Goal: Task Accomplishment & Management: Complete application form

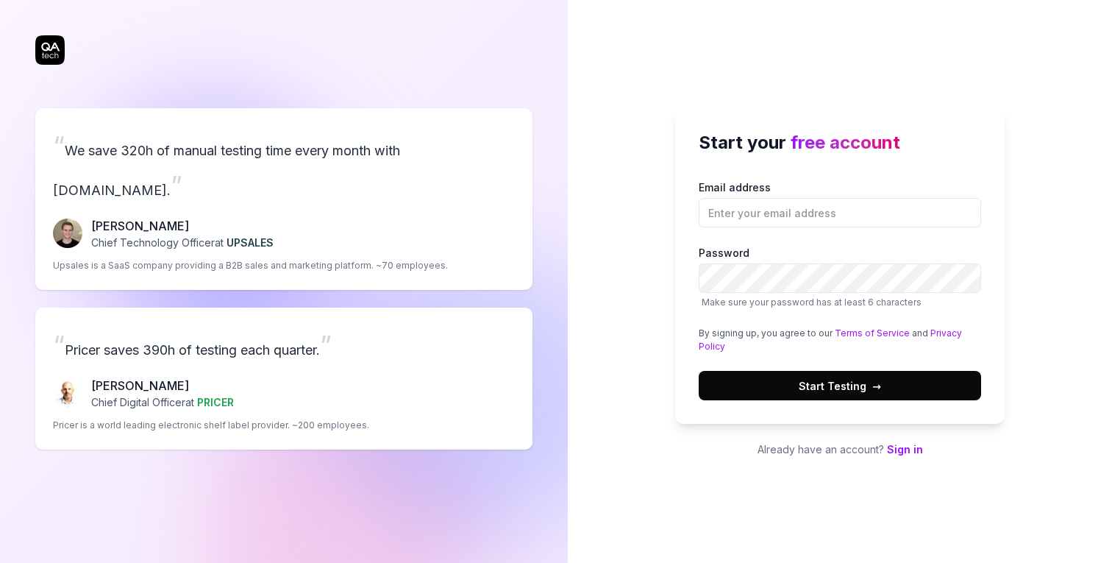
click at [894, 446] on link "Sign in" at bounding box center [905, 449] width 36 height 13
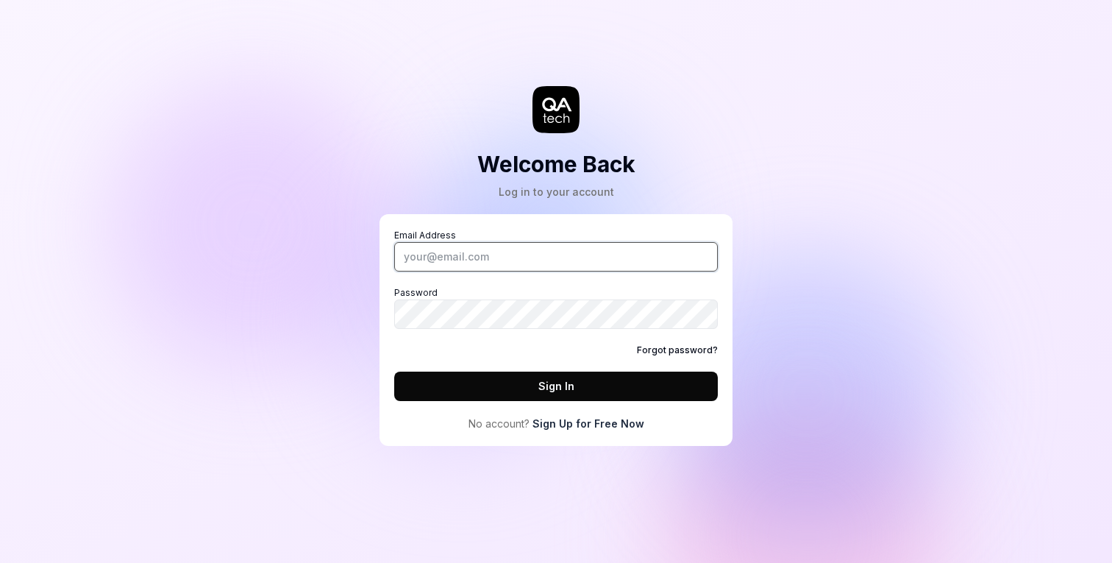
click at [603, 260] on input "Email Address" at bounding box center [556, 256] width 324 height 29
type input "[PERSON_NAME][EMAIL_ADDRESS][DOMAIN_NAME]"
click at [618, 385] on button "Sign In" at bounding box center [556, 385] width 324 height 29
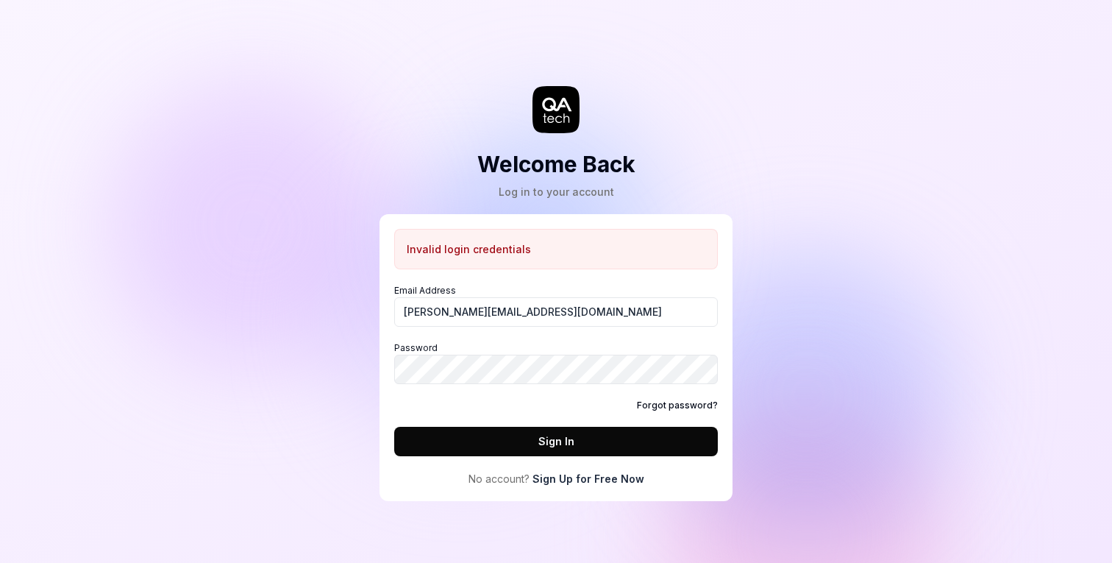
click at [579, 474] on link "Sign Up for Free Now" at bounding box center [589, 478] width 112 height 15
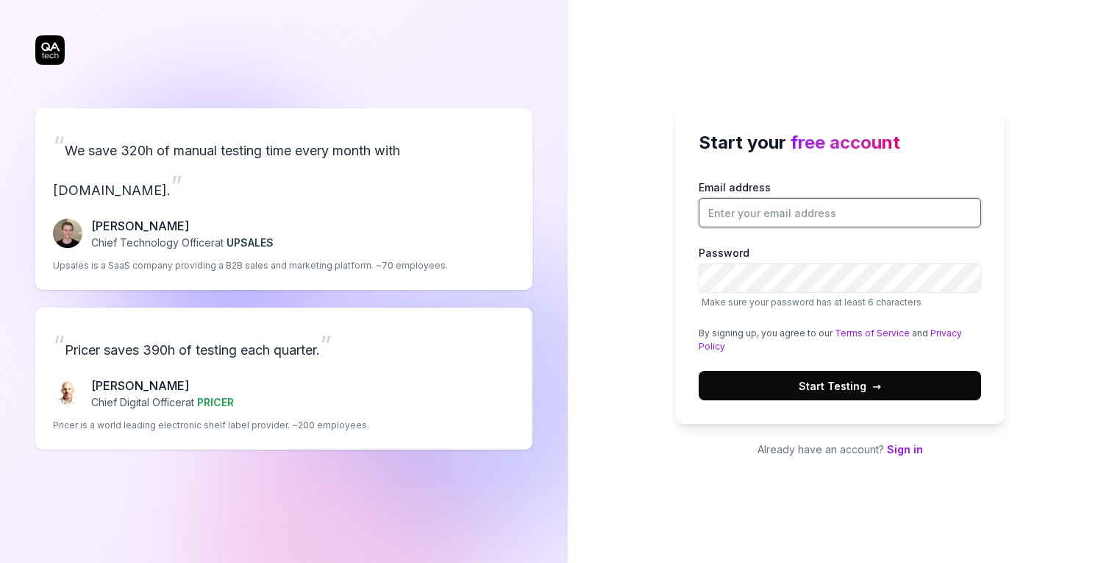
click at [758, 211] on input "Email address" at bounding box center [840, 212] width 282 height 29
type input "[PERSON_NAME][EMAIL_ADDRESS][DOMAIN_NAME]"
click at [834, 382] on span "Start Testing →" at bounding box center [840, 385] width 82 height 15
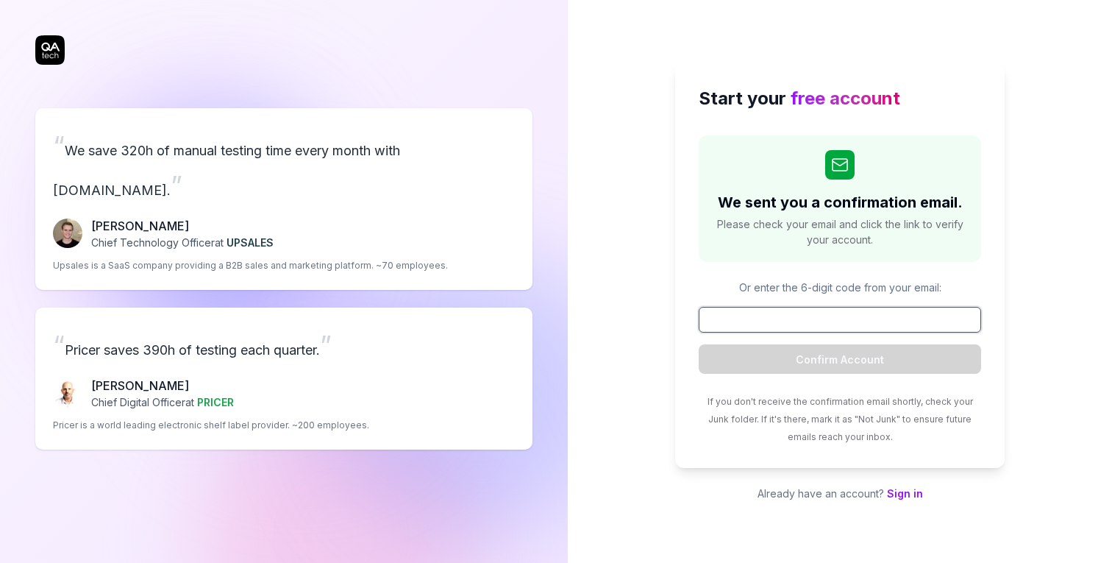
click at [793, 307] on input at bounding box center [840, 320] width 282 height 26
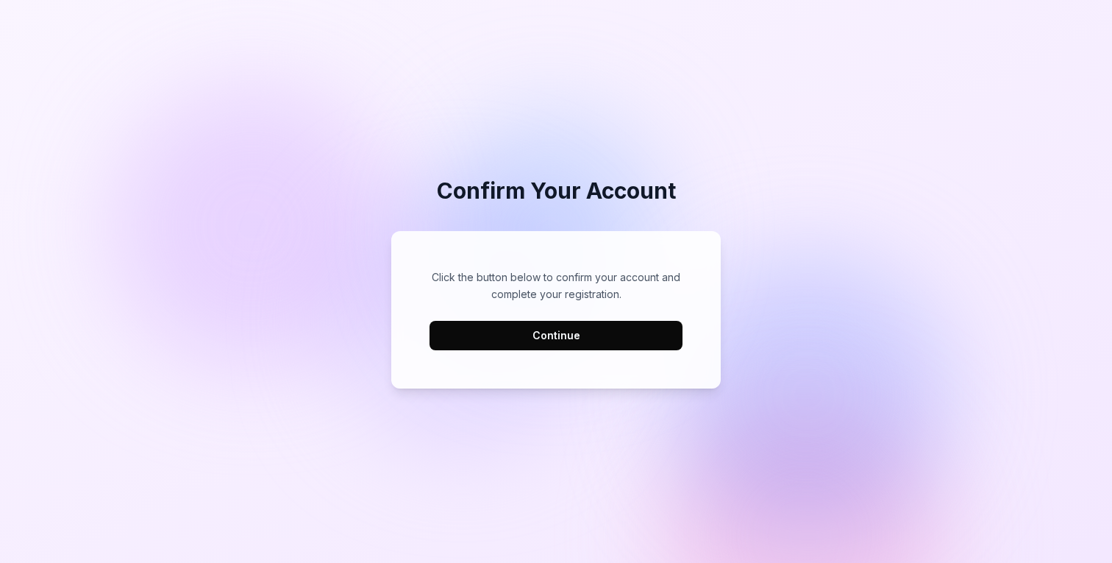
click at [548, 341] on button "Continue" at bounding box center [556, 335] width 253 height 29
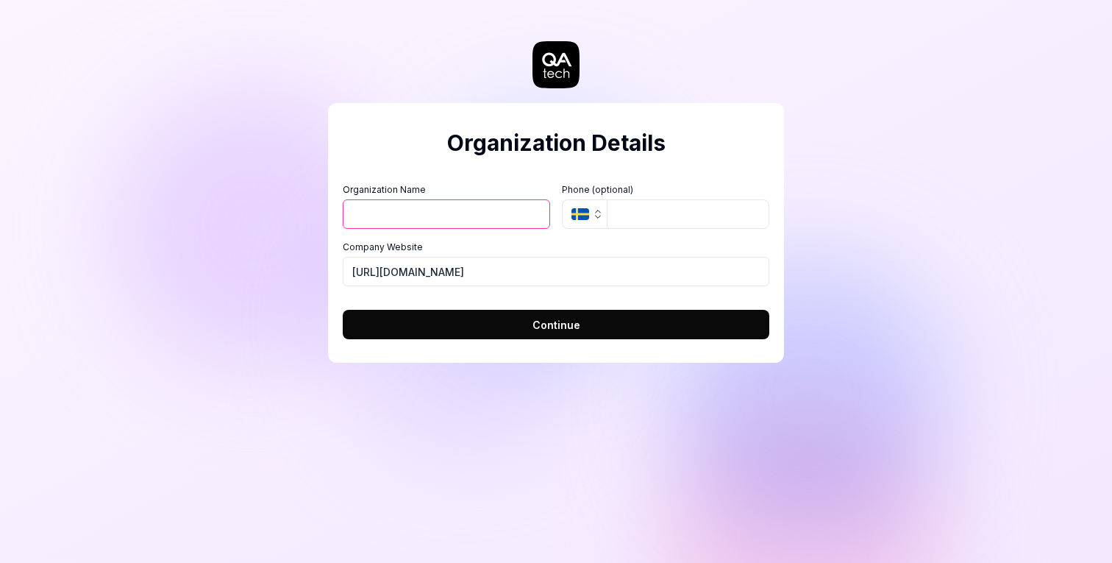
click at [439, 207] on input "Organization Name" at bounding box center [446, 213] width 207 height 29
type input "A"
type input "LOISANCE"
click at [450, 316] on button "Continue" at bounding box center [556, 324] width 427 height 29
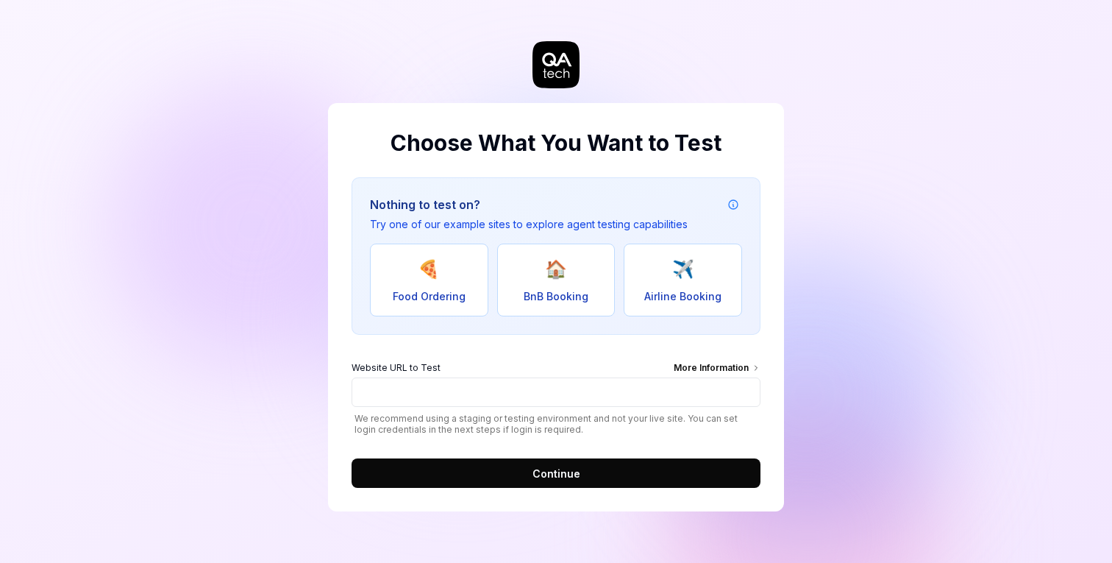
click at [581, 291] on span "BnB Booking" at bounding box center [556, 295] width 65 height 15
type input "[URL][DOMAIN_NAME]"
click at [557, 466] on span "Continue" at bounding box center [557, 473] width 48 height 15
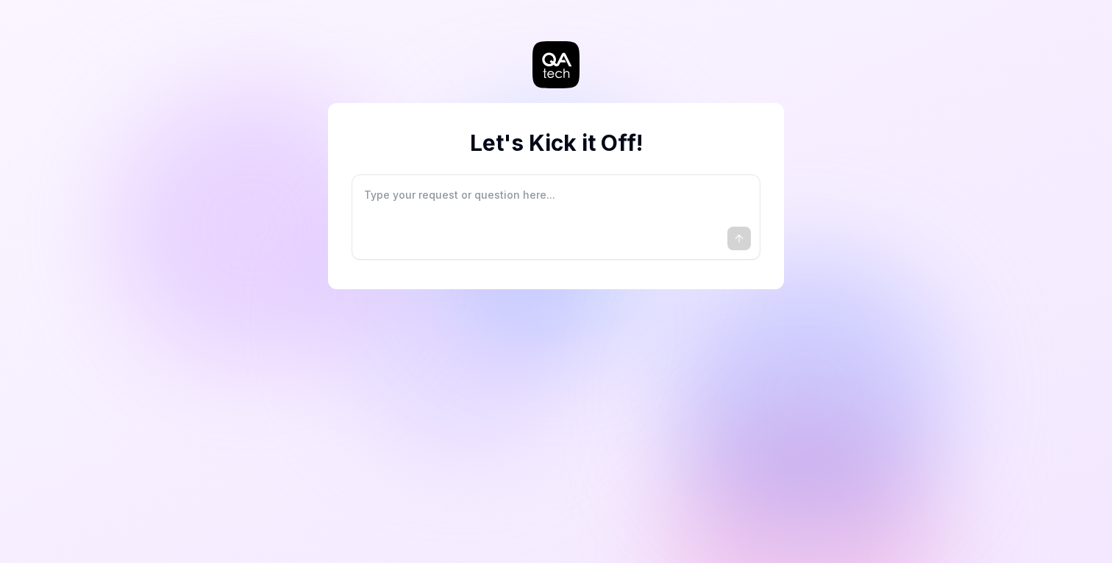
type textarea "*"
type textarea "I"
type textarea "*"
type textarea "I"
type textarea "*"
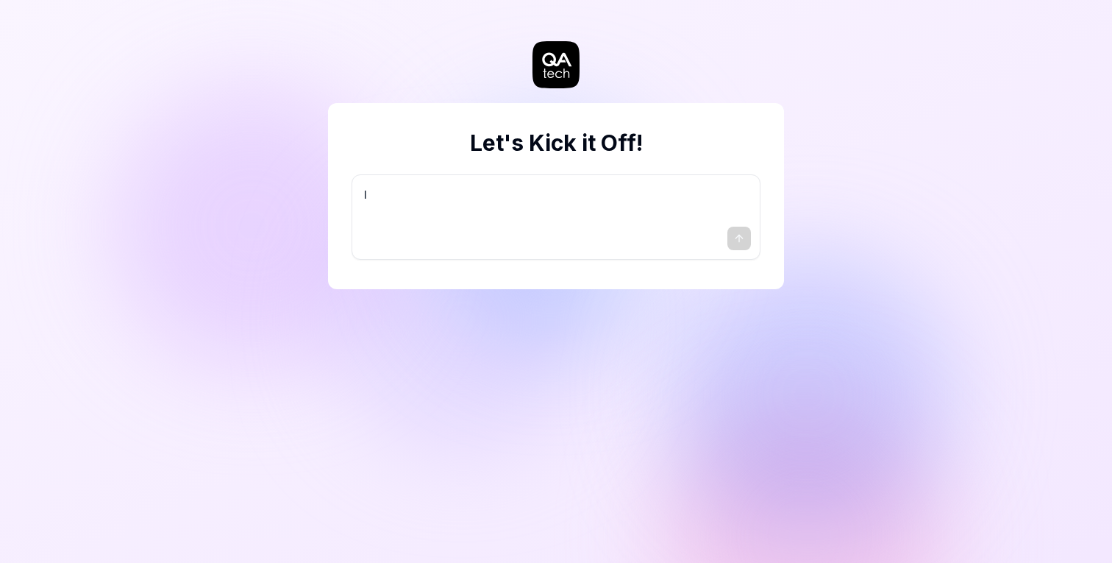
type textarea "I w"
type textarea "*"
type textarea "I wa"
type textarea "*"
type textarea "I wan"
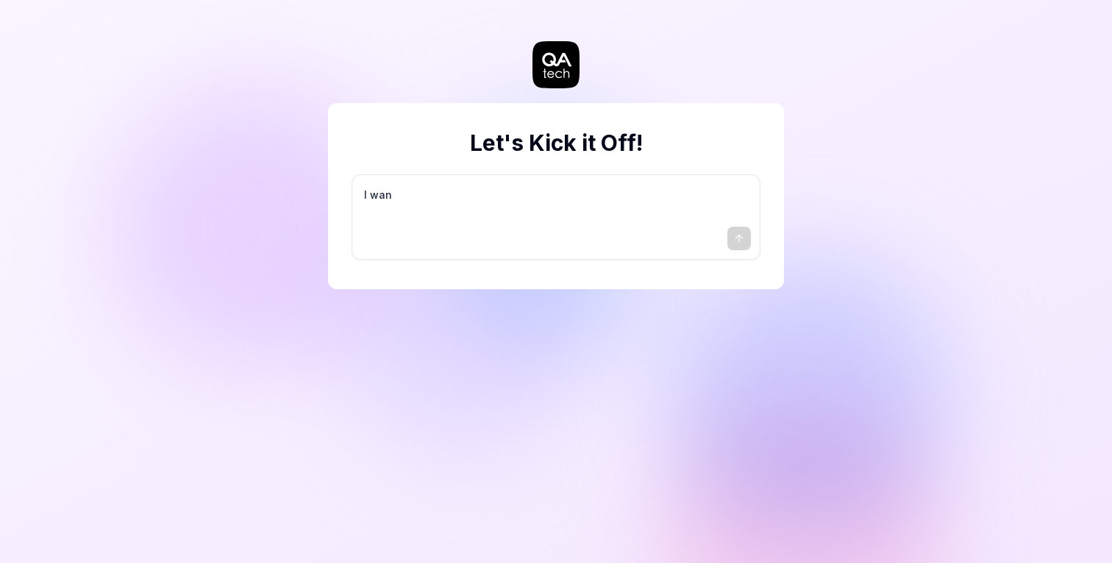
type textarea "*"
type textarea "I want"
type textarea "*"
type textarea "I want"
type textarea "*"
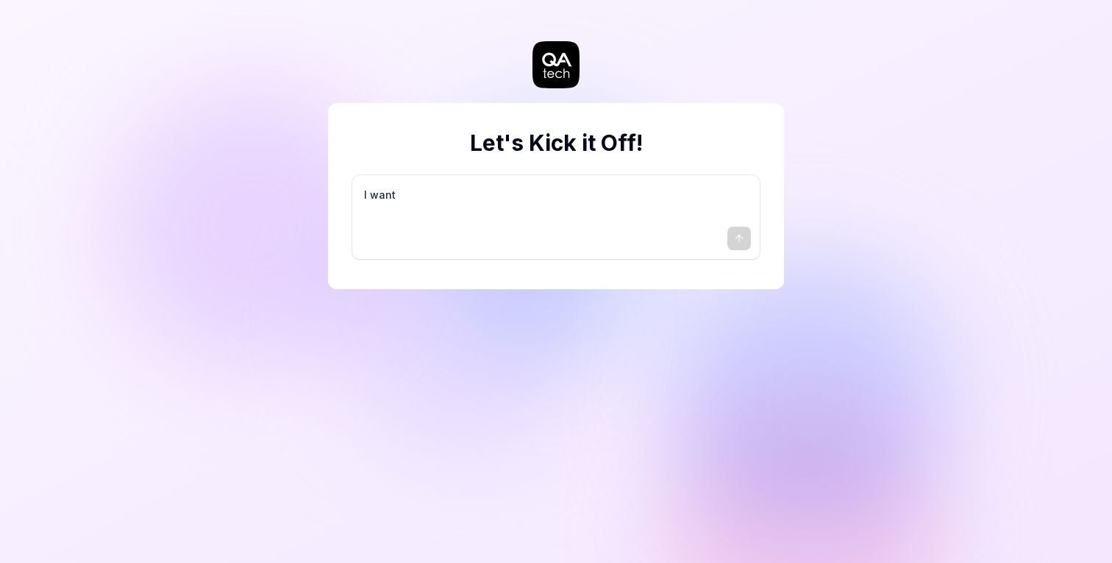
type textarea "I want a"
type textarea "*"
type textarea "I want a"
type textarea "*"
type textarea "I want a g"
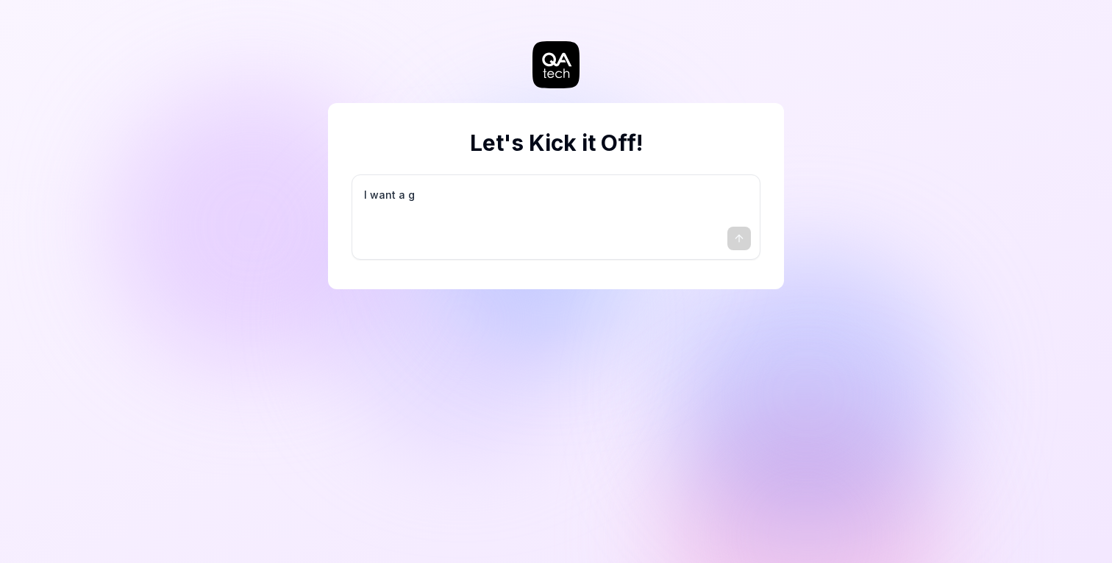
type textarea "*"
type textarea "I want a go"
type textarea "*"
type textarea "I want a goo"
type textarea "*"
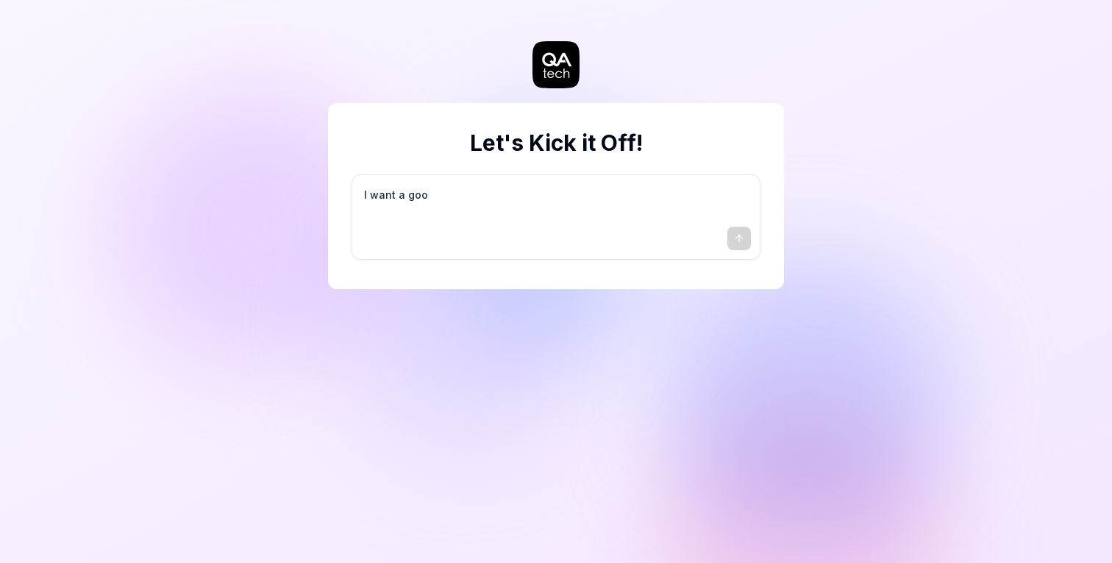
type textarea "I want a good"
type textarea "*"
type textarea "I want a good"
type textarea "*"
type textarea "I want a good t"
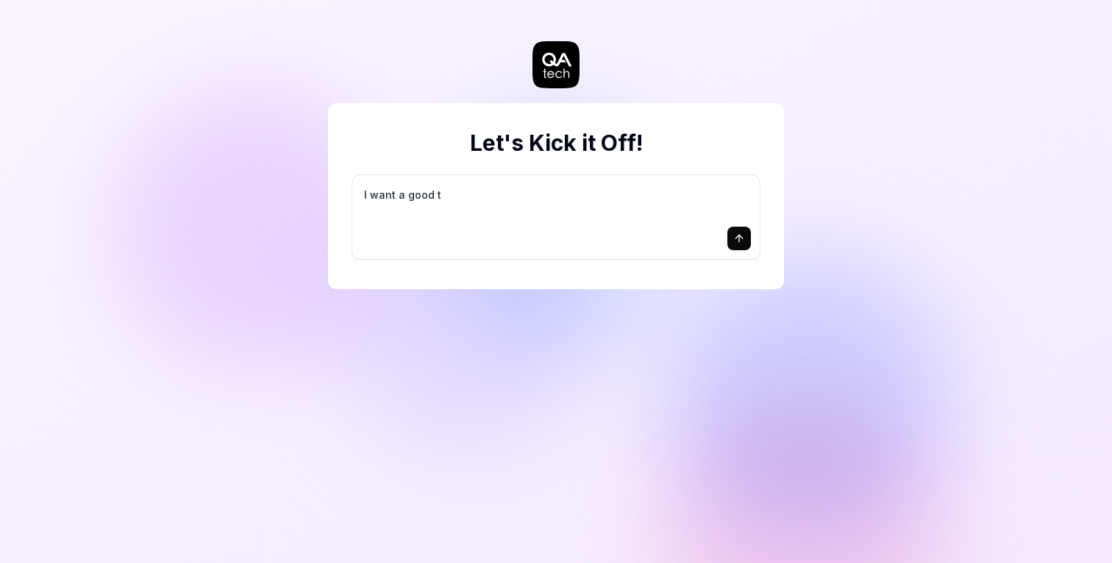
type textarea "*"
type textarea "I want a good te"
type textarea "*"
type textarea "I want a good tes"
type textarea "*"
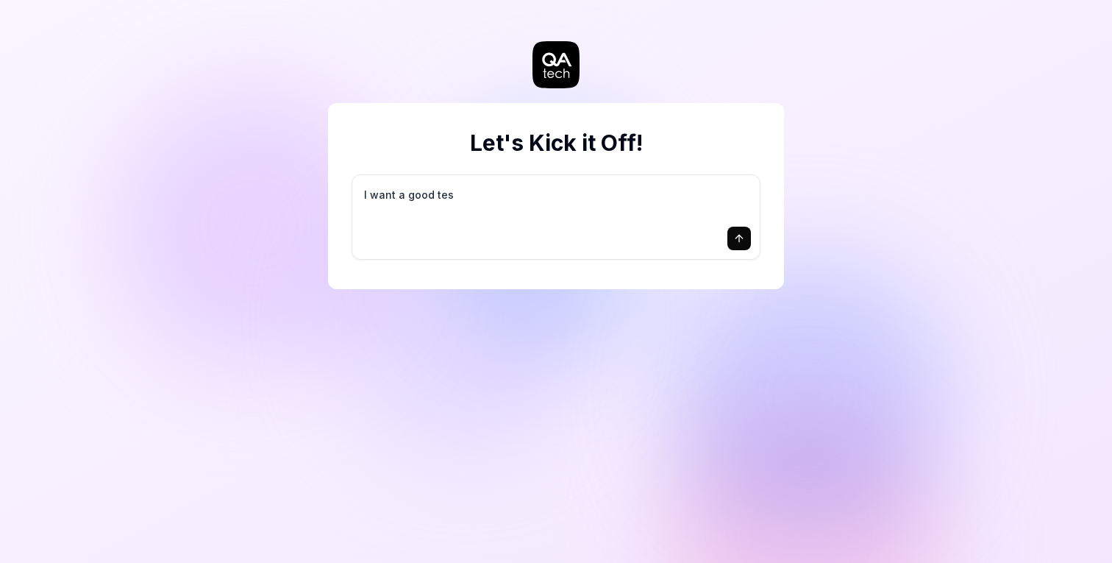
type textarea "I want a good test"
type textarea "*"
type textarea "I want a good test"
type textarea "*"
type textarea "I want a good test s"
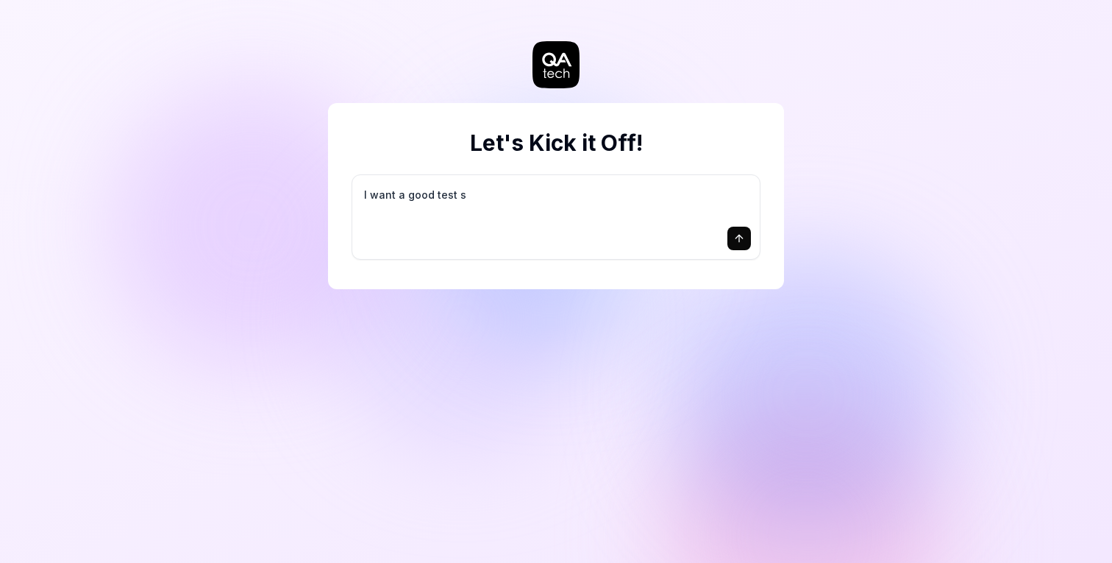
type textarea "*"
type textarea "I want a good test se"
type textarea "*"
type textarea "I want a good test set"
type textarea "*"
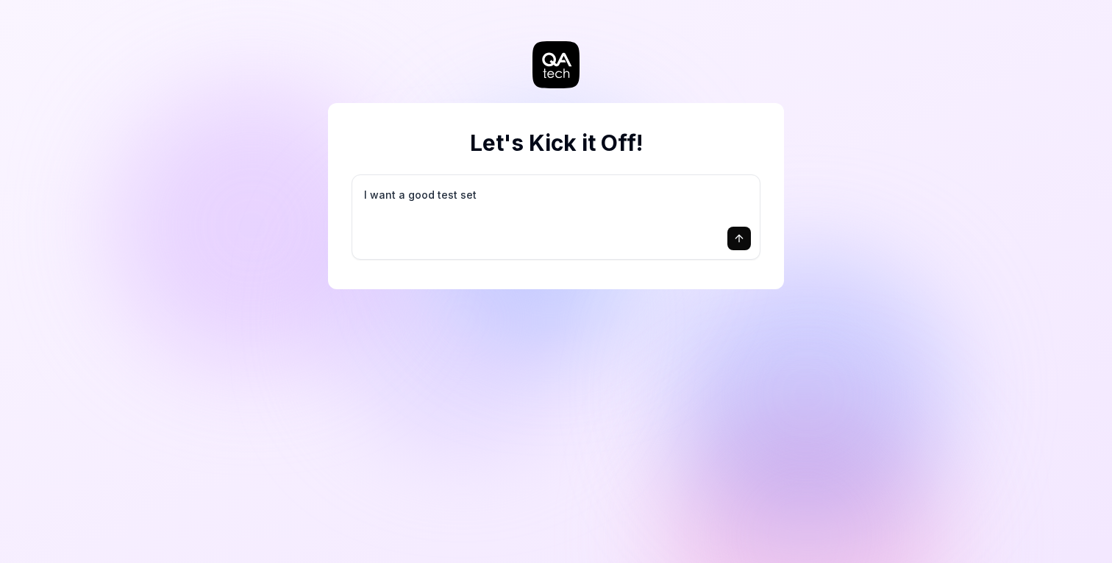
type textarea "I want a good test setu"
type textarea "*"
type textarea "I want a good test setup"
type textarea "*"
type textarea "I want a good test setup"
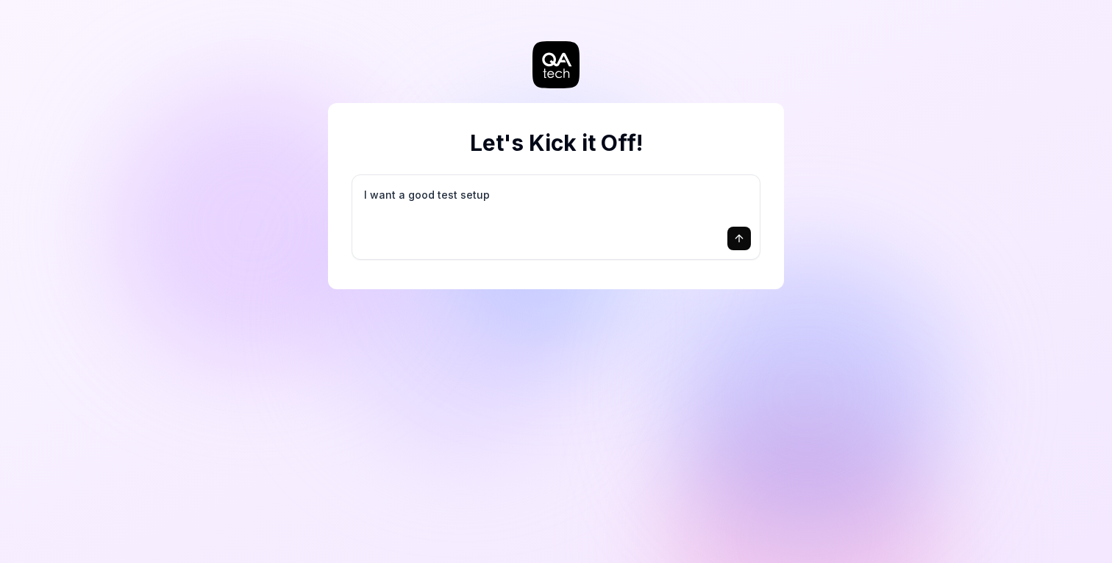
type textarea "*"
type textarea "I want a good test setup f"
type textarea "*"
type textarea "I want a good test setup fo"
type textarea "*"
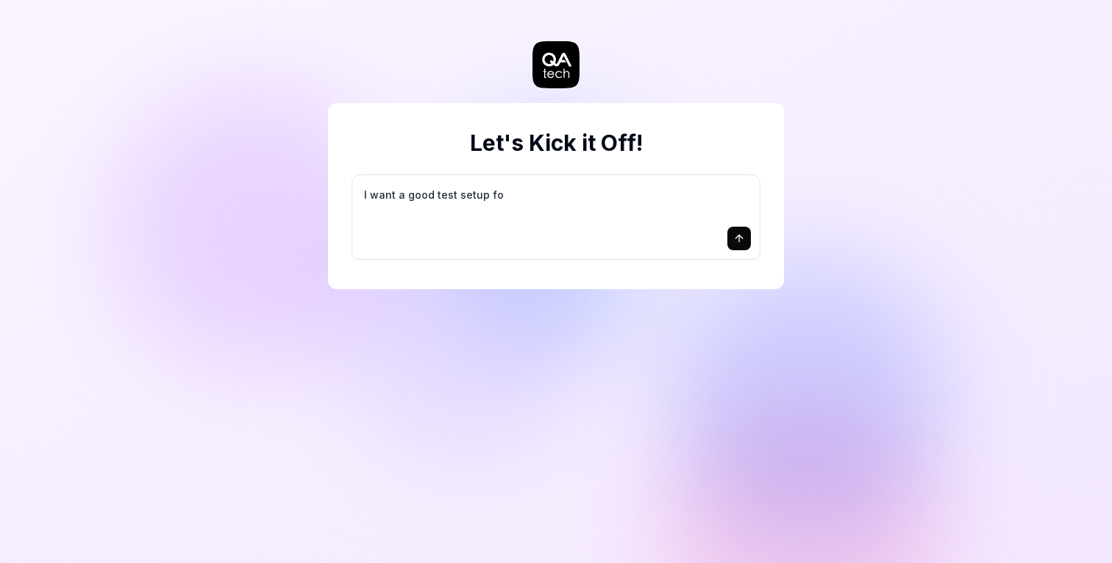
type textarea "I want a good test setup for"
type textarea "*"
type textarea "I want a good test setup for"
type textarea "*"
type textarea "I want a good test setup for m"
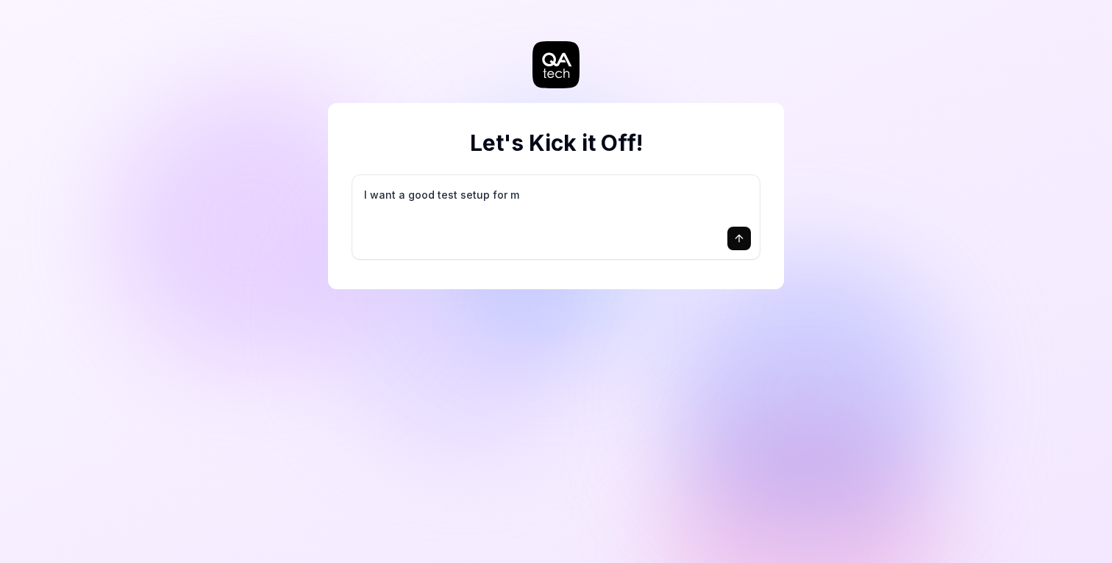
type textarea "*"
type textarea "I want a good test setup for my"
type textarea "*"
type textarea "I want a good test setup for my"
type textarea "*"
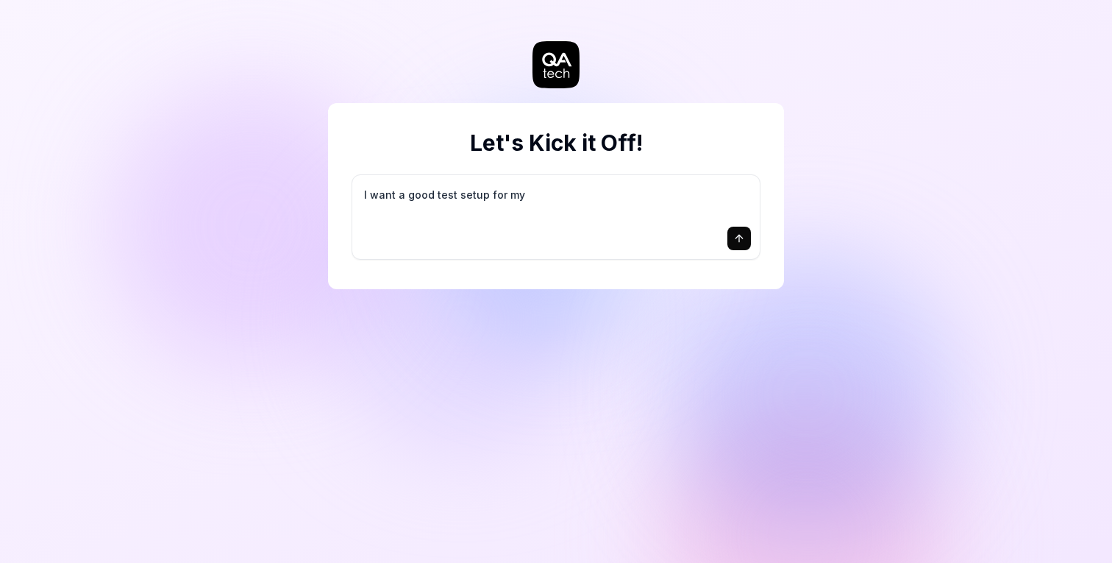
type textarea "I want a good test setup for my s"
type textarea "*"
type textarea "I want a good test setup for my si"
type textarea "*"
type textarea "I want a good test setup for my sit"
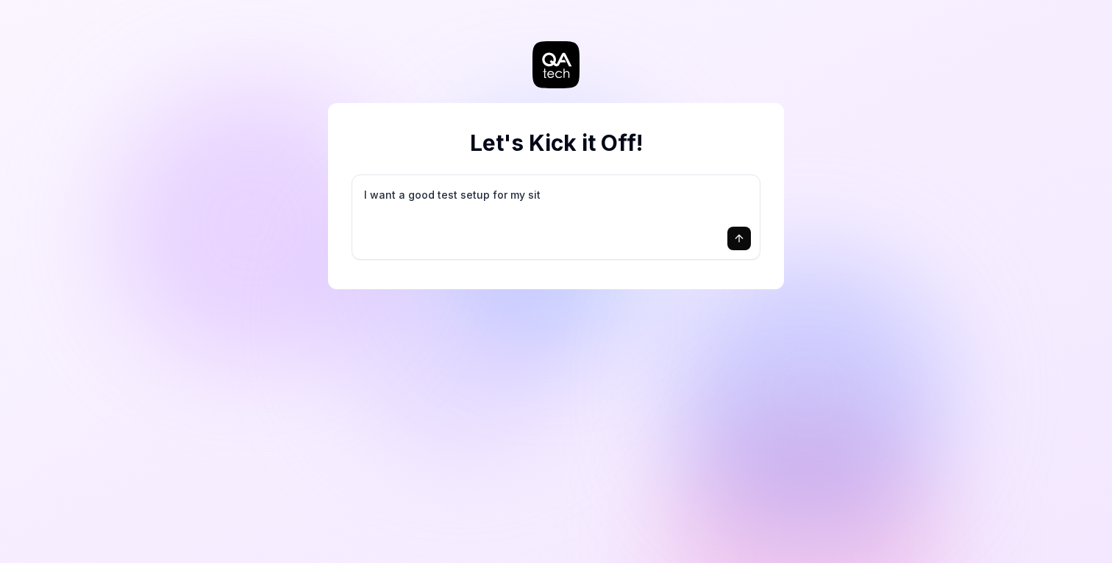
type textarea "*"
type textarea "I want a good test setup for my site"
type textarea "*"
type textarea "I want a good test setup for my site"
type textarea "*"
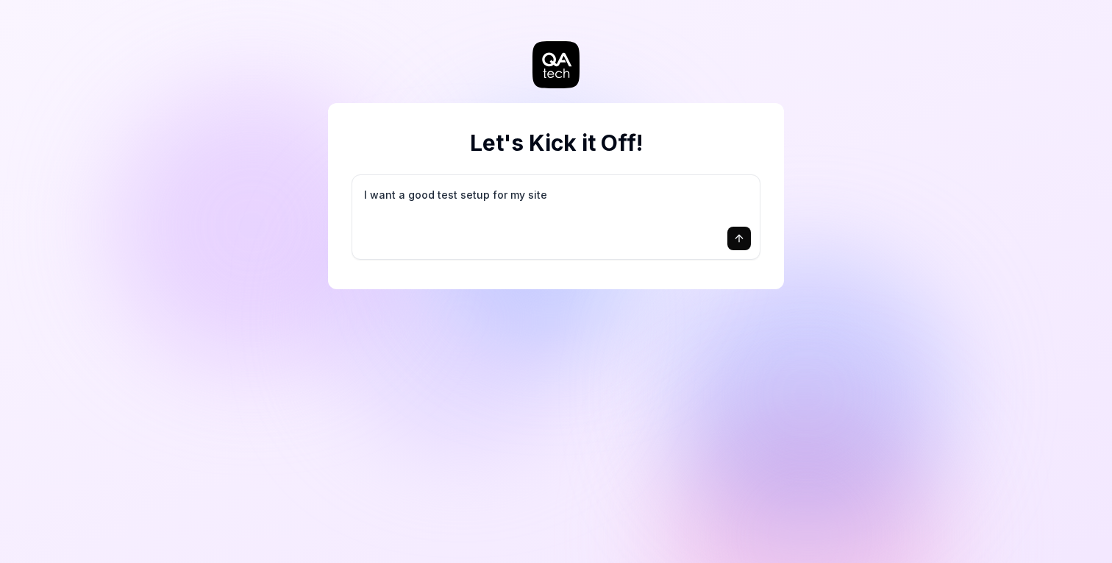
type textarea "I want a good test setup for my site -"
type textarea "*"
type textarea "I want a good test setup for my site -"
type textarea "*"
type textarea "I want a good test setup for my site - h"
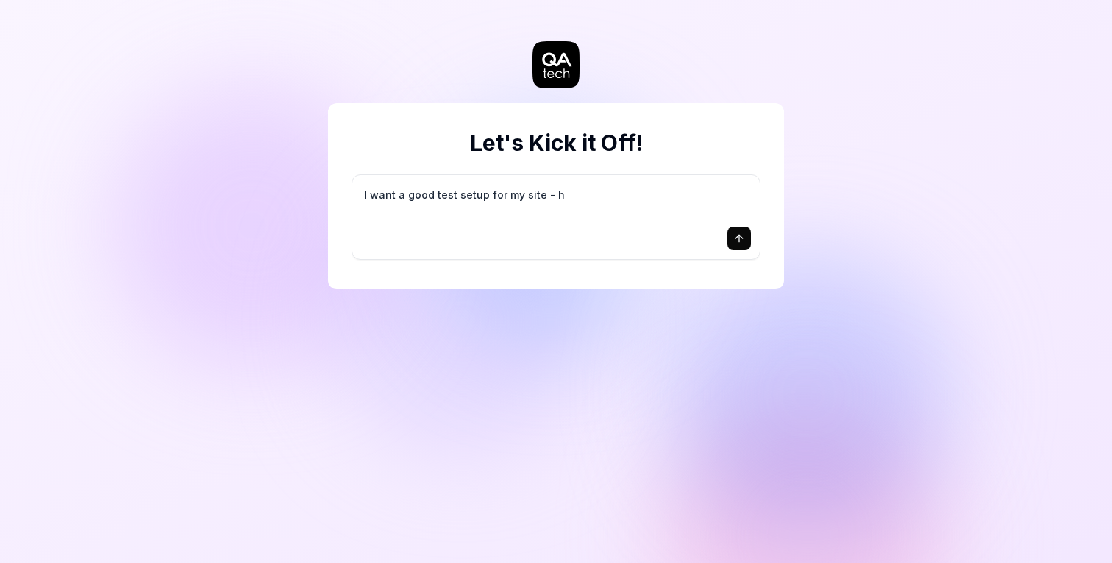
type textarea "*"
type textarea "I want a good test setup for my site - he"
type textarea "*"
type textarea "I want a good test setup for my site - hel"
type textarea "*"
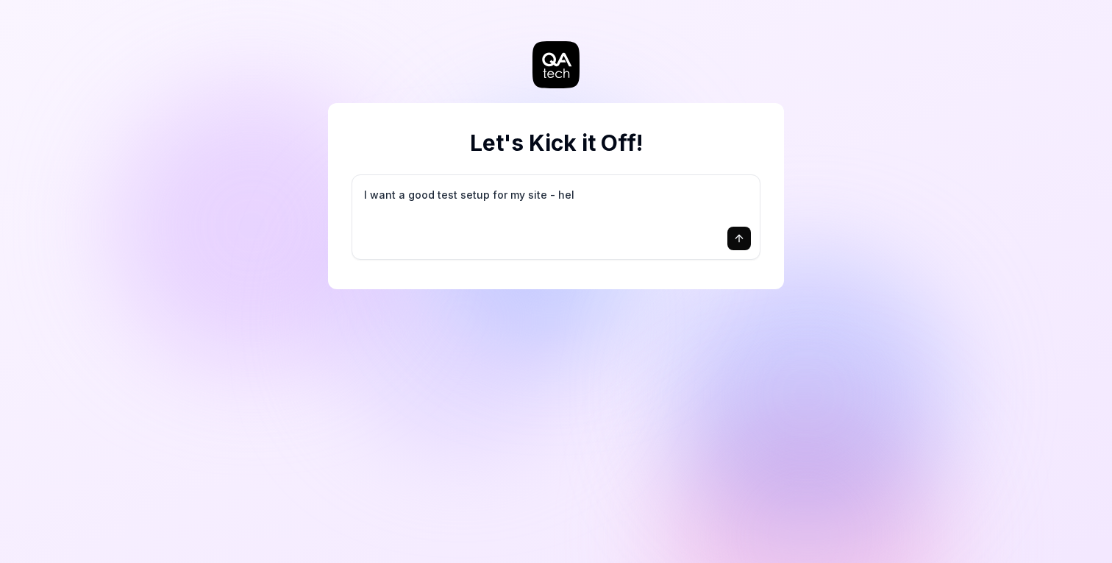
type textarea "I want a good test setup for my site - help"
type textarea "*"
type textarea "I want a good test setup for my site - help"
type textarea "*"
type textarea "I want a good test setup for my site - help m"
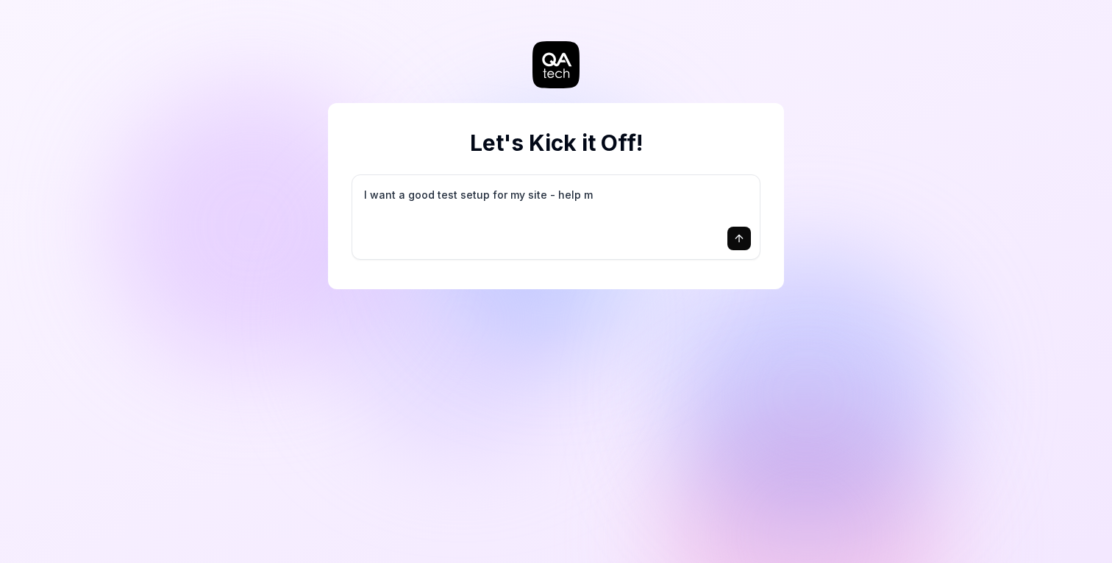
type textarea "*"
type textarea "I want a good test setup for my site - help me"
type textarea "*"
type textarea "I want a good test setup for my site - help me"
type textarea "*"
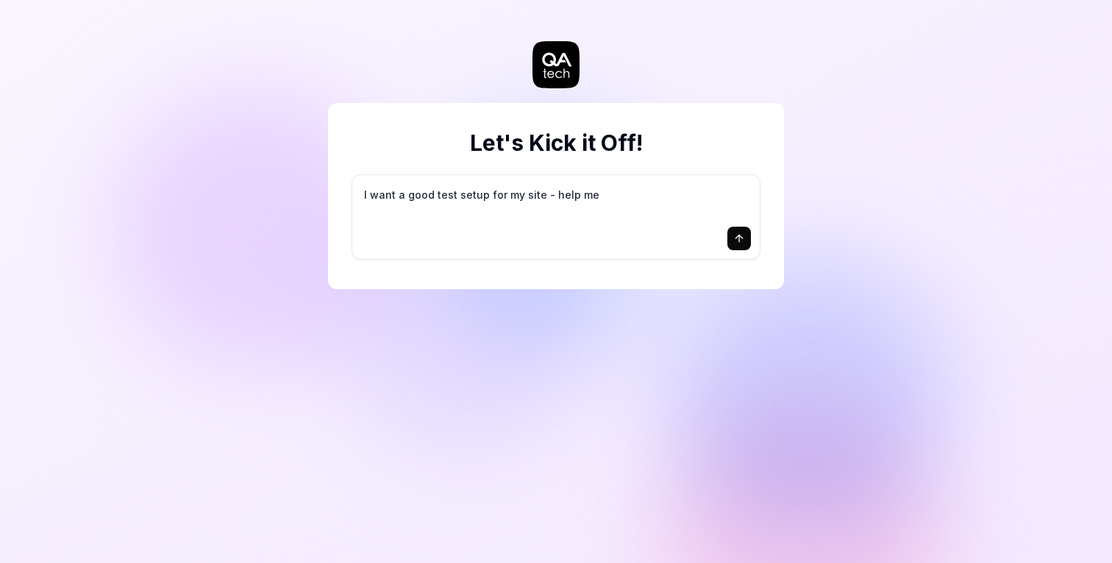
type textarea "I want a good test setup for my site - help me c"
type textarea "*"
type textarea "I want a good test setup for my site - help me cr"
type textarea "*"
type textarea "I want a good test setup for my site - help me cre"
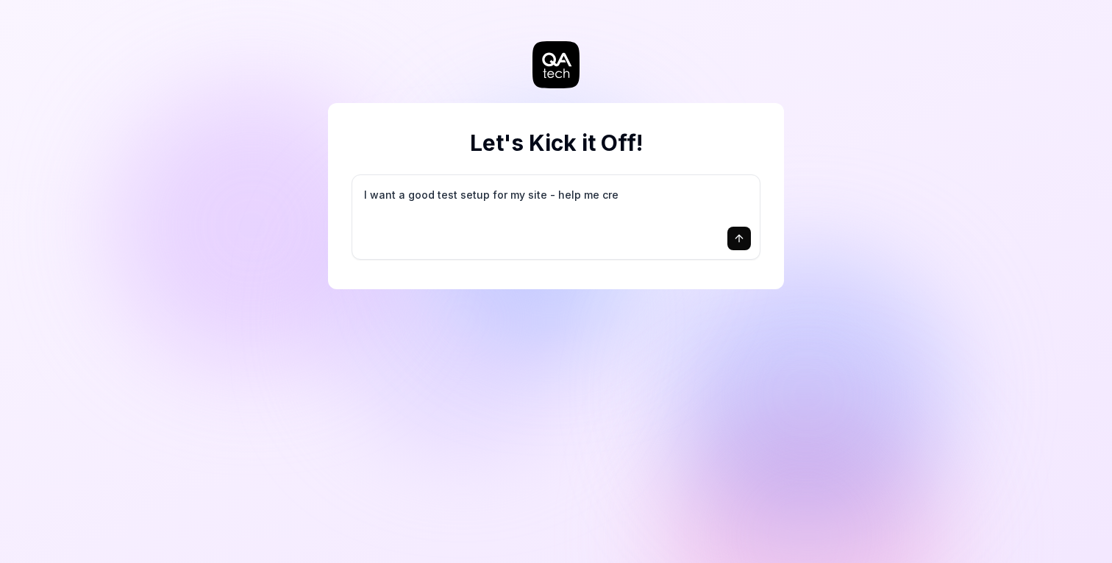
type textarea "*"
type textarea "I want a good test setup for my site - help me crea"
type textarea "*"
type textarea "I want a good test setup for my site - help me creat"
type textarea "*"
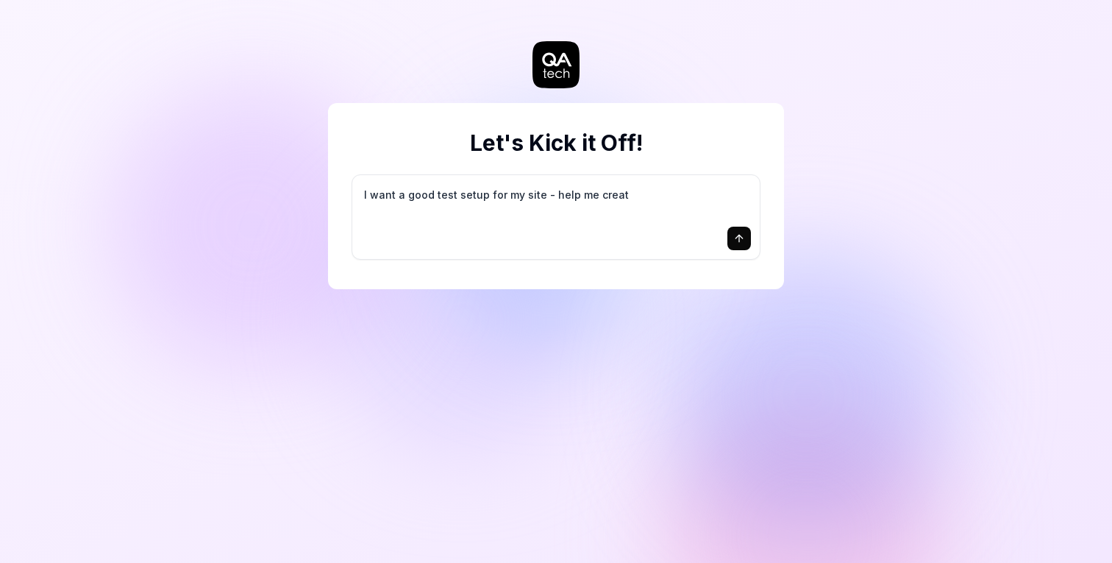
type textarea "I want a good test setup for my site - help me create"
type textarea "*"
type textarea "I want a good test setup for my site - help me create"
type textarea "*"
type textarea "I want a good test setup for my site - help me create t"
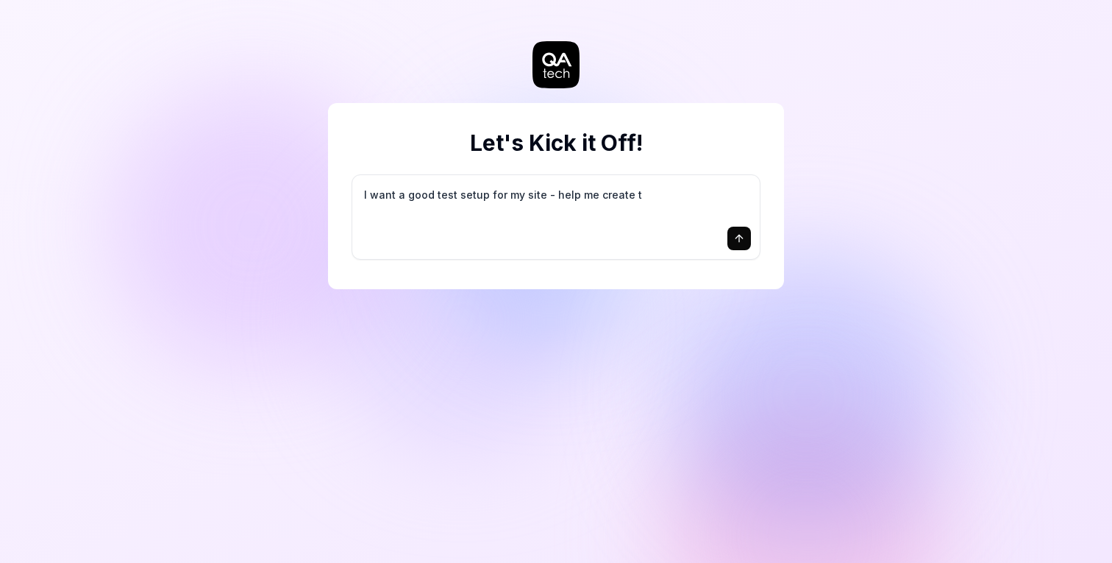
type textarea "*"
type textarea "I want a good test setup for my site - help me create th"
type textarea "*"
type textarea "I want a good test setup for my site - help me create the"
type textarea "*"
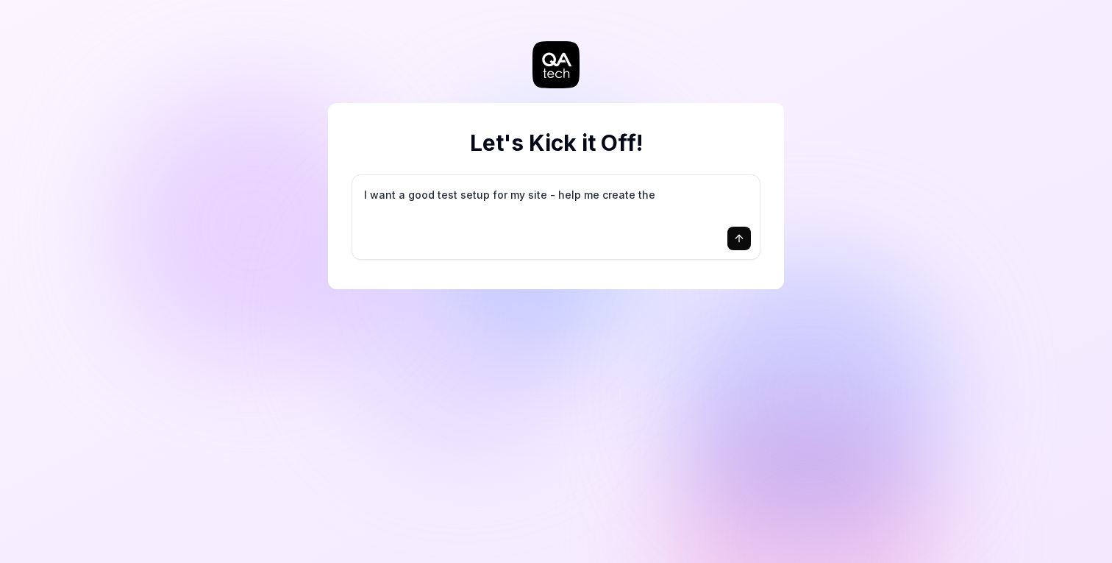
type textarea "I want a good test setup for my site - help me create the"
type textarea "*"
type textarea "I want a good test setup for my site - help me create the f"
type textarea "*"
type textarea "I want a good test setup for my site - help me create the fi"
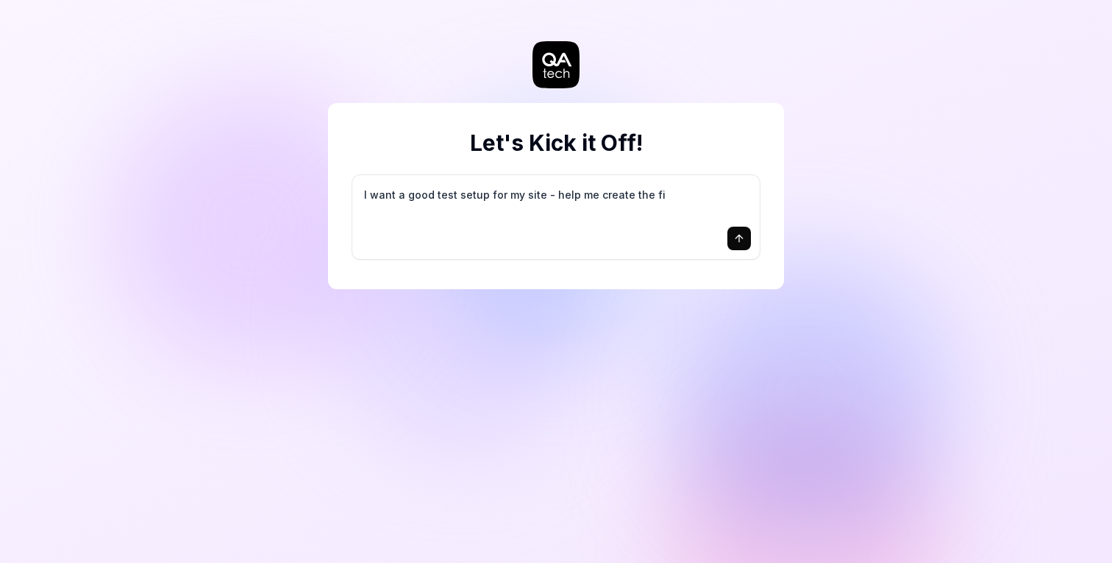
type textarea "*"
type textarea "I want a good test setup for my site - help me create the fir"
type textarea "*"
type textarea "I want a good test setup for my site - help me create the firs"
type textarea "*"
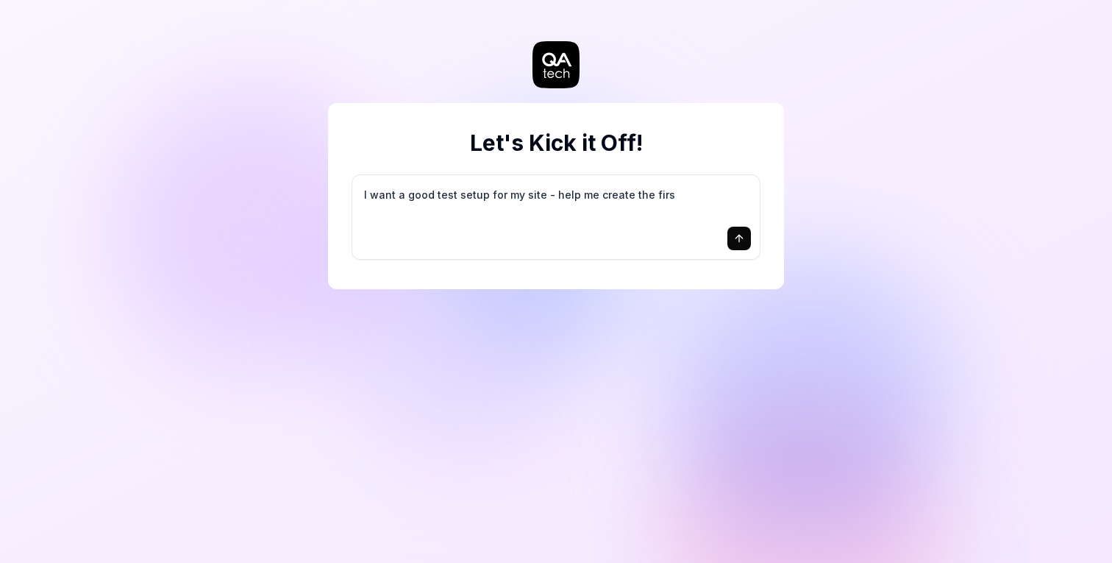
type textarea "I want a good test setup for my site - help me create the first"
type textarea "*"
type textarea "I want a good test setup for my site - help me create the first"
type textarea "*"
type textarea "I want a good test setup for my site - help me create the first 3"
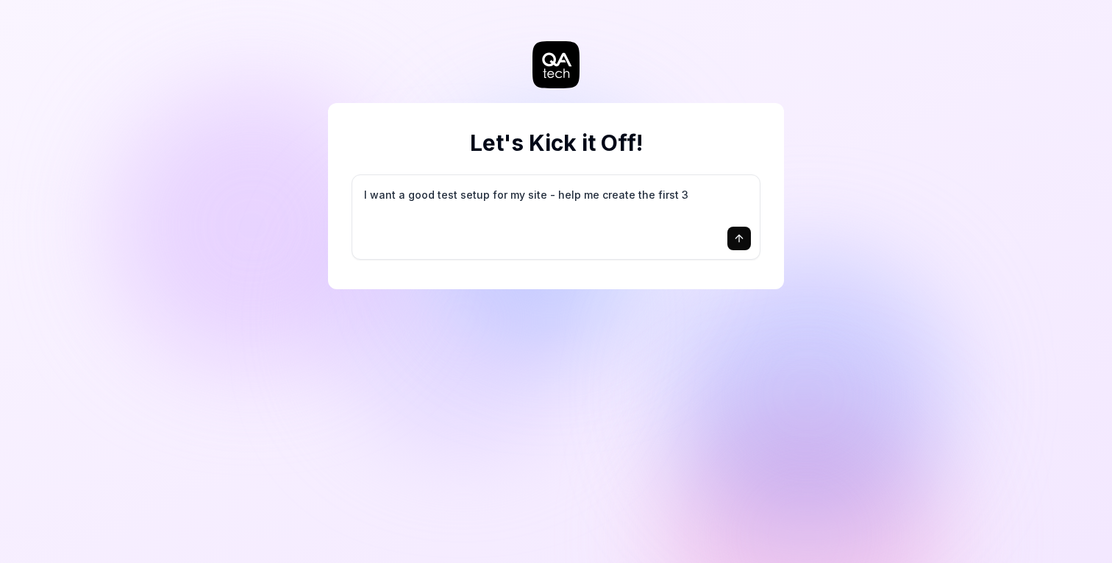
type textarea "*"
type textarea "I want a good test setup for my site - help me create the first 3-"
type textarea "*"
type textarea "I want a good test setup for my site - help me create the first 3-5"
type textarea "*"
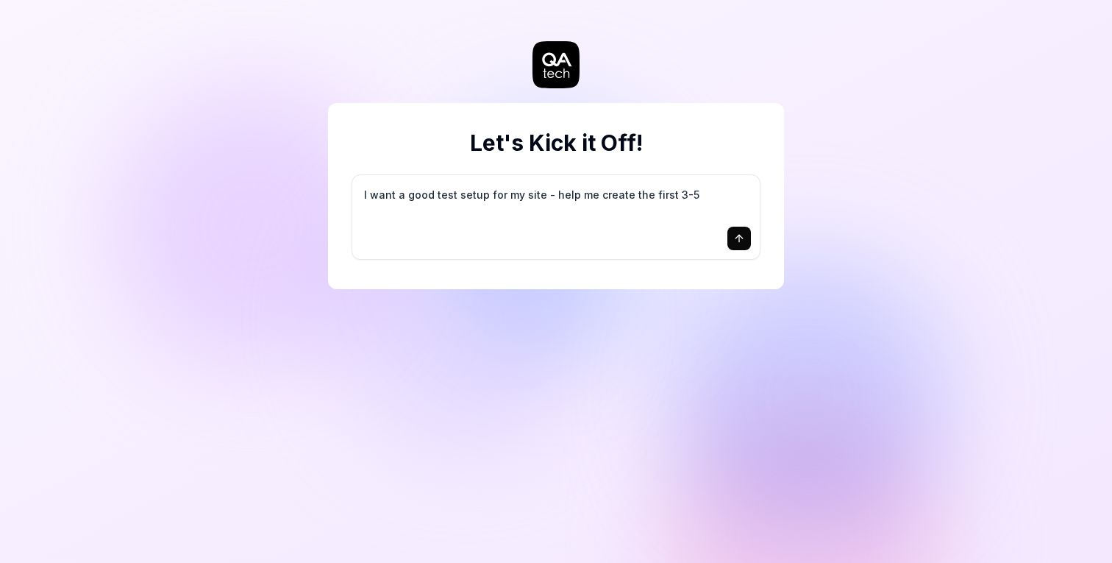
type textarea "I want a good test setup for my site - help me create the first 3-5"
type textarea "*"
type textarea "I want a good test setup for my site - help me create the first 3-5 t"
type textarea "*"
type textarea "I want a good test setup for my site - help me create the first 3-5 te"
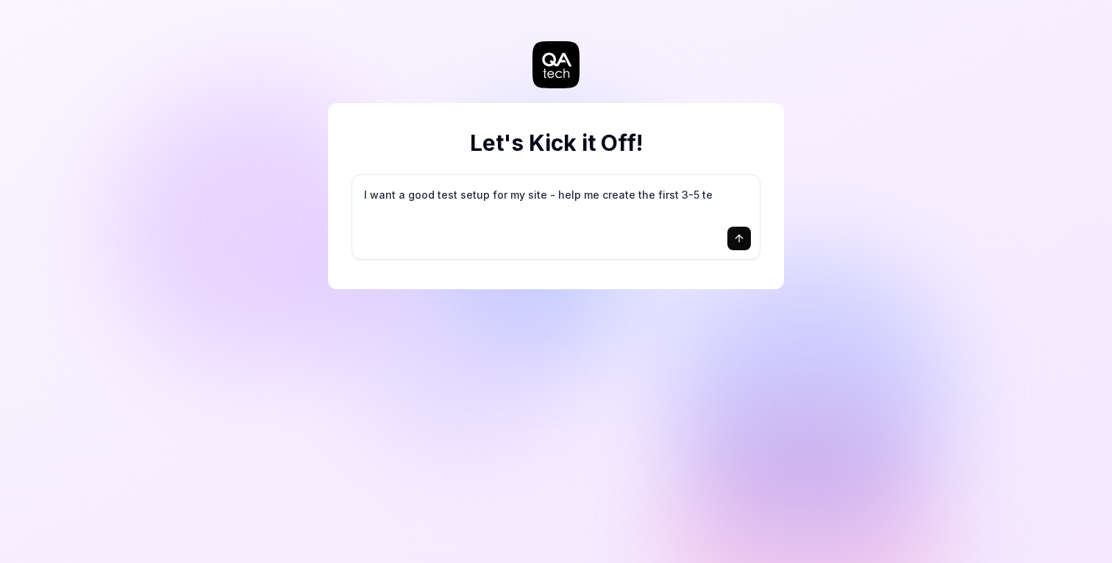
type textarea "*"
type textarea "I want a good test setup for my site - help me create the first 3-5 tes"
type textarea "*"
type textarea "I want a good test setup for my site - help me create the first 3-5 test"
type textarea "*"
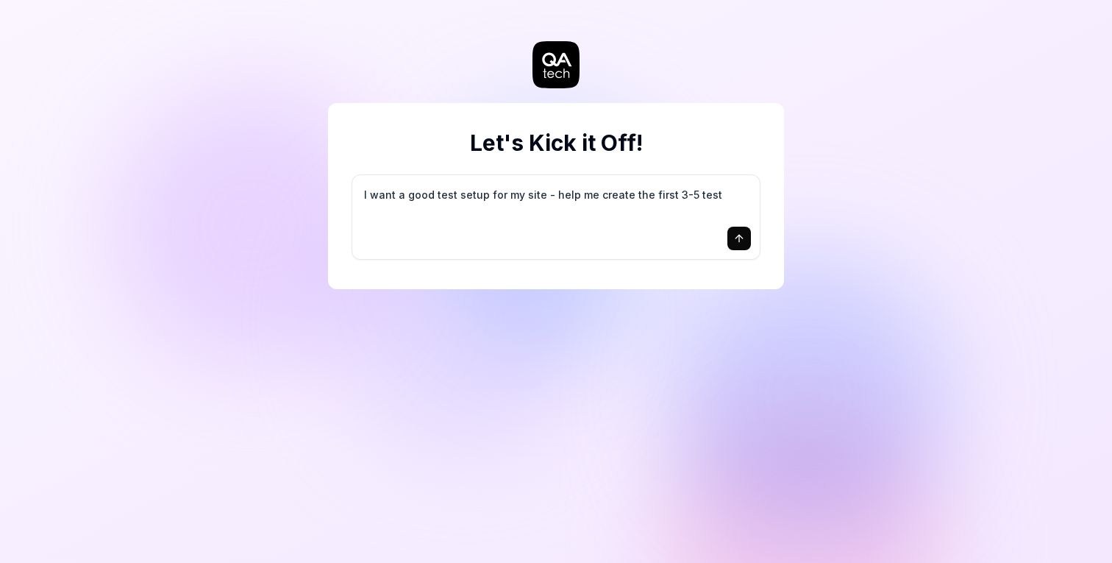
type textarea "I want a good test setup for my site - help me create the first 3-5 test"
type textarea "*"
type textarea "I want a good test setup for my site - help me create the first 3-5 test c"
type textarea "*"
type textarea "I want a good test setup for my site - help me create the first 3-5 test ca"
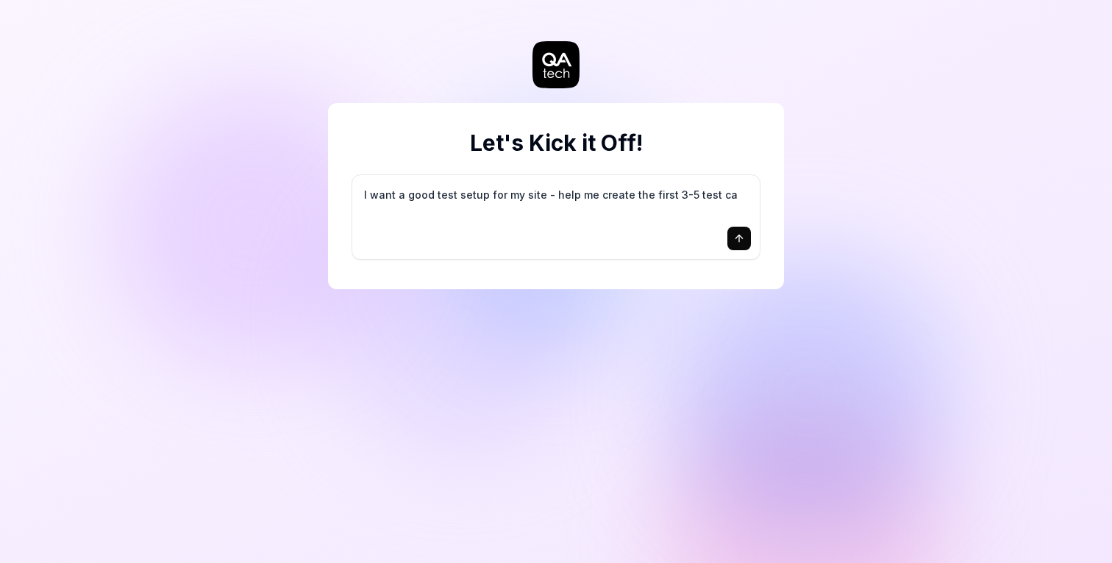
type textarea "*"
type textarea "I want a good test setup for my site - help me create the first 3-5 test cas"
type textarea "*"
type textarea "I want a good test setup for my site - help me create the first 3-5 test case"
type textarea "*"
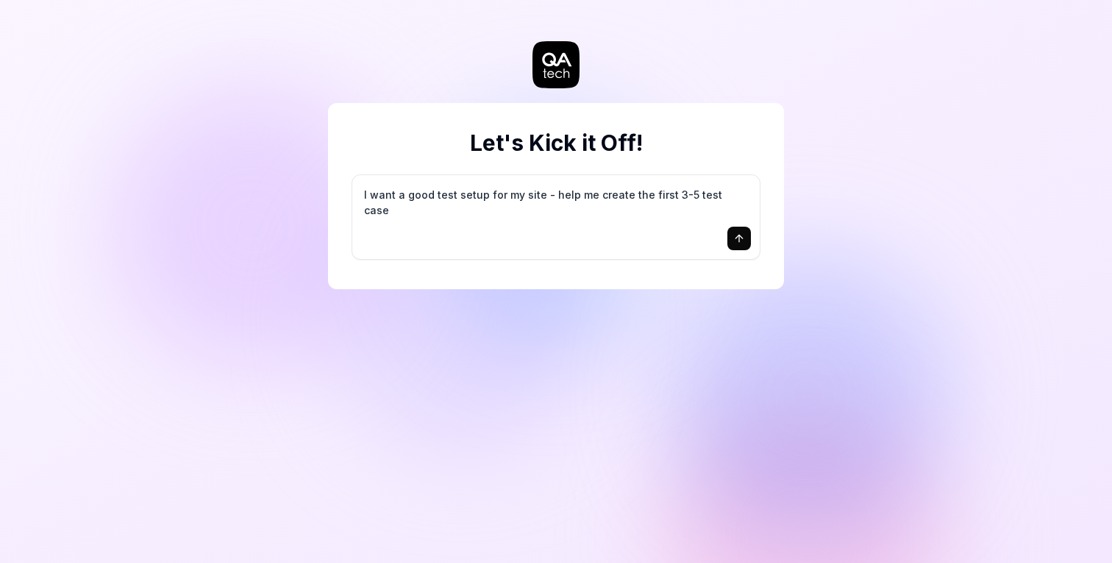
type textarea "I want a good test setup for my site - help me create the first 3-5 test cases"
click at [738, 240] on icon "submit" at bounding box center [739, 238] width 12 height 12
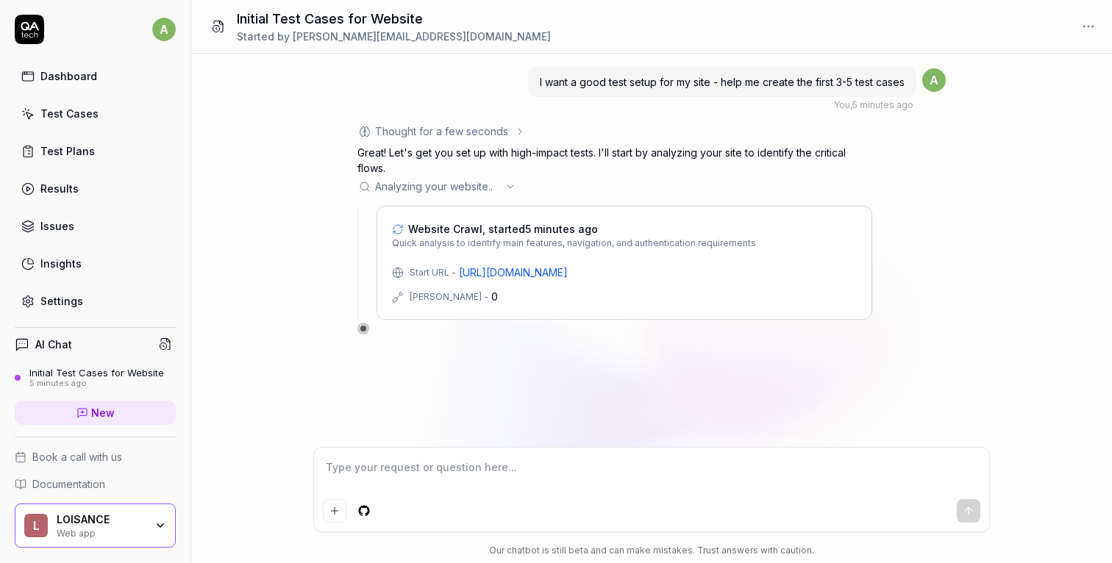
scroll to position [24, 0]
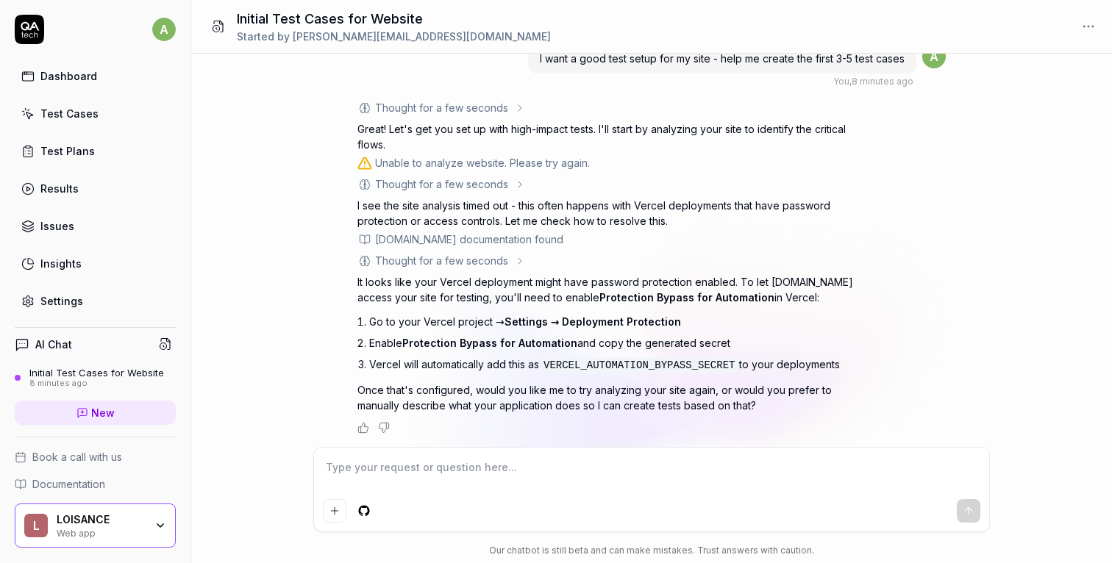
click at [35, 26] on icon at bounding box center [29, 29] width 29 height 29
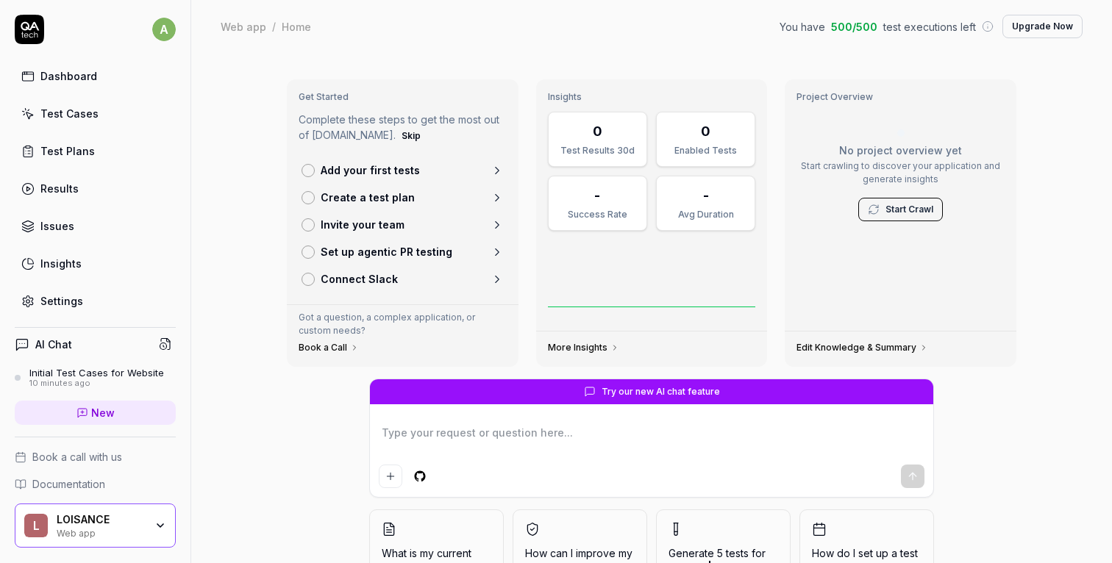
type textarea "*"
